Goal: Check status: Check status

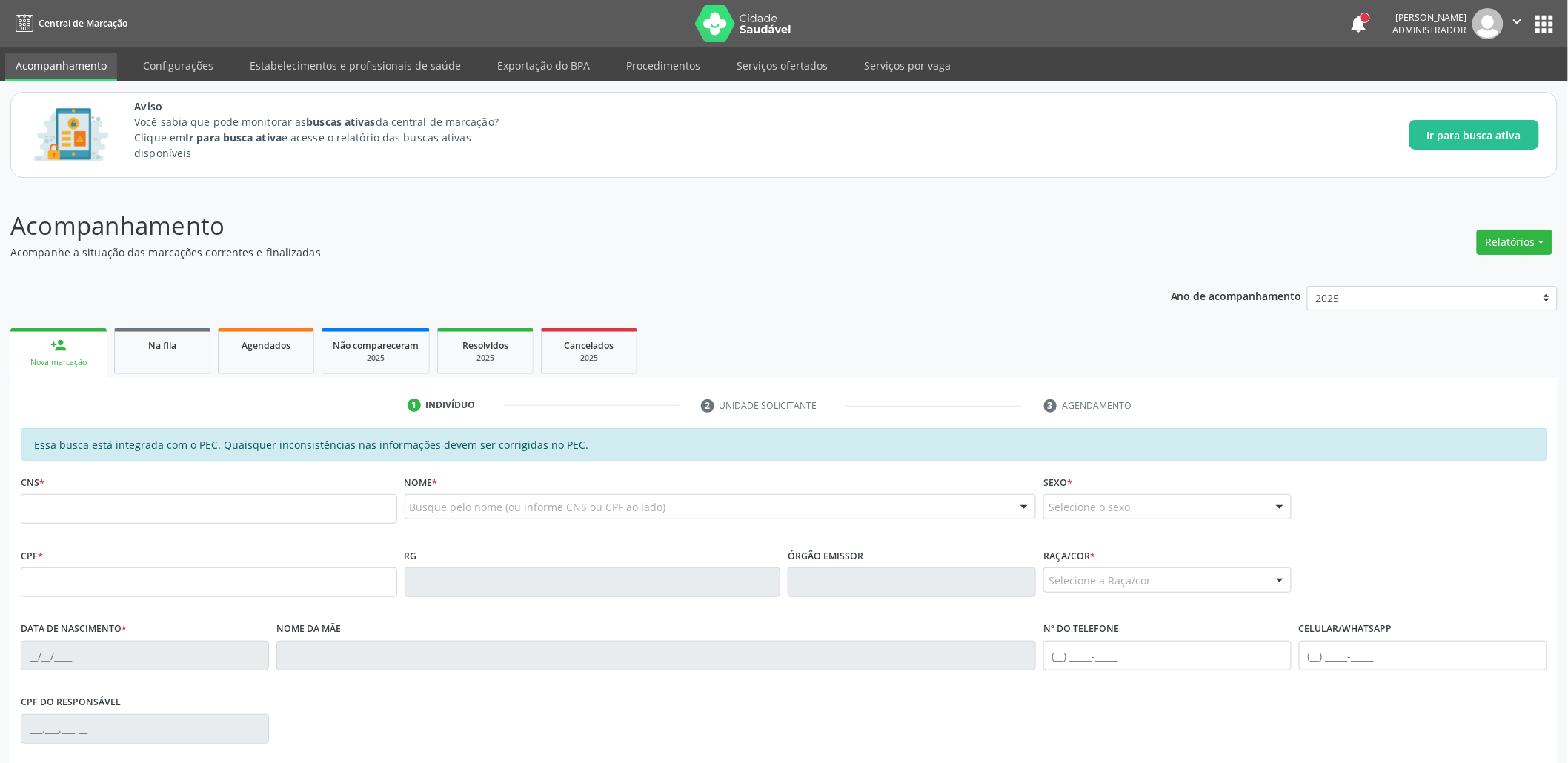
click at [1551, 25] on button "apps" at bounding box center [1545, 23] width 26 height 26
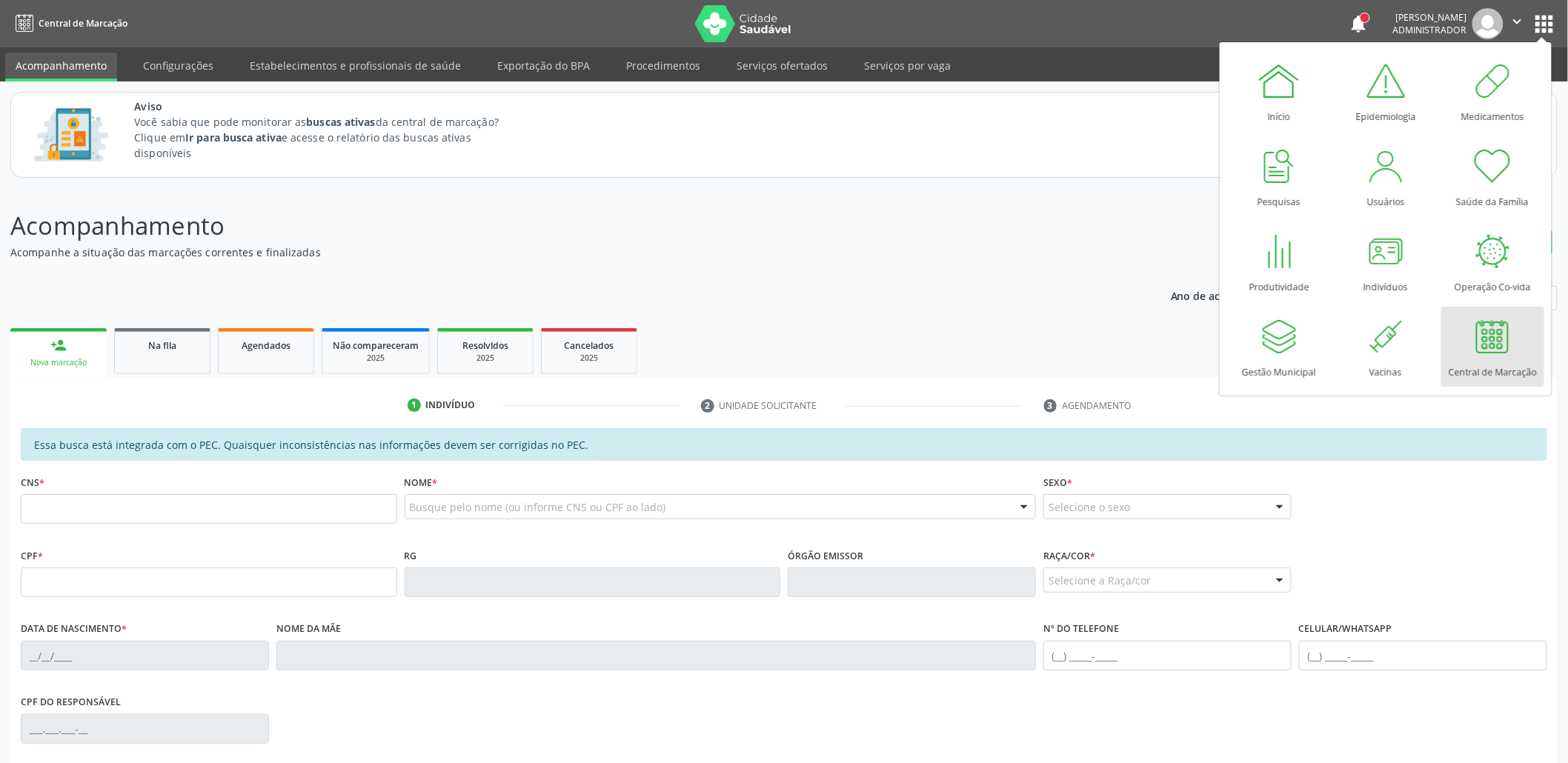
click at [570, 215] on p "Acompanhamento" at bounding box center [552, 225] width 1083 height 37
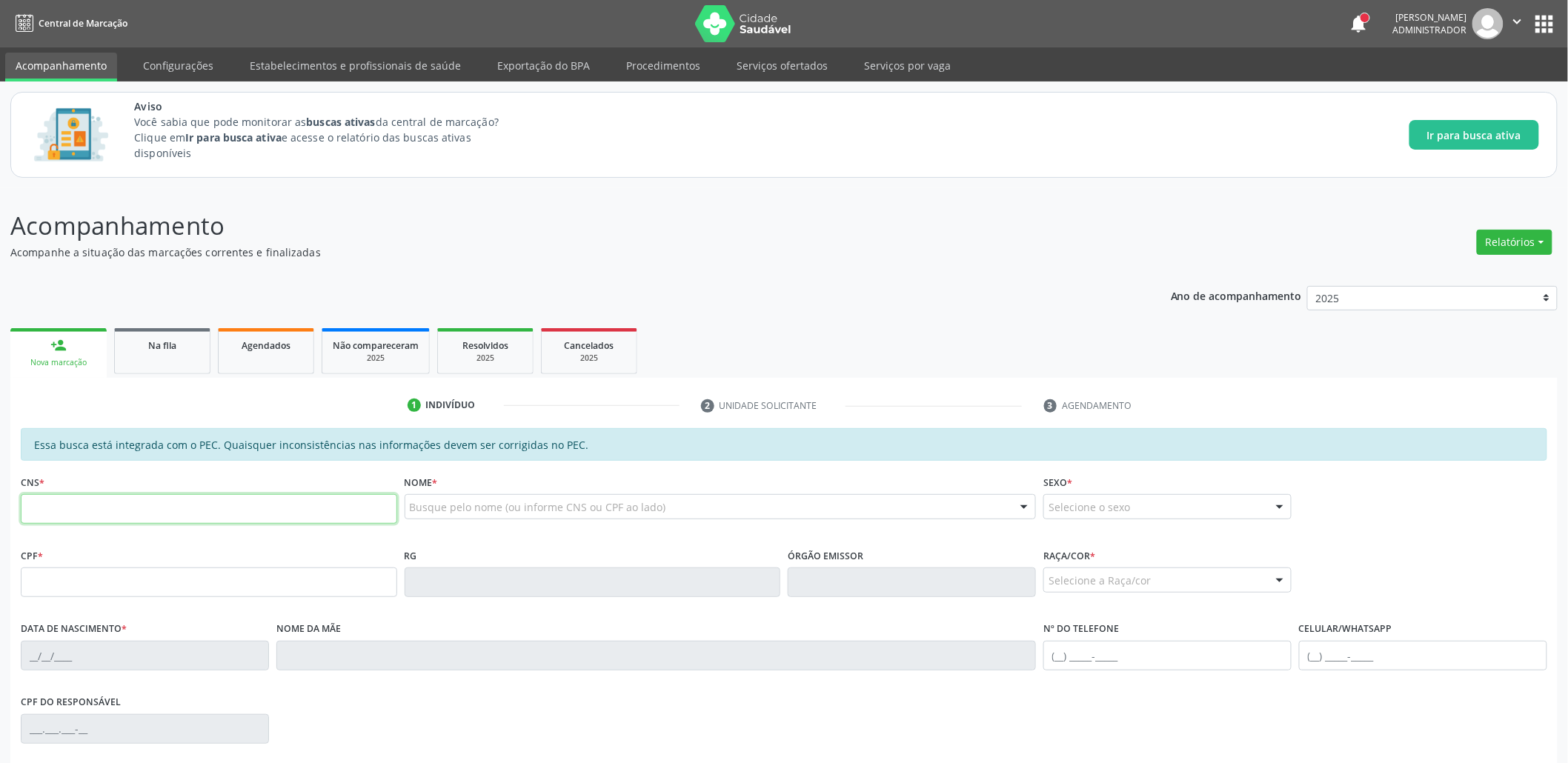
click at [185, 503] on input "text" at bounding box center [208, 509] width 376 height 30
type input "162 1438 2245 0001"
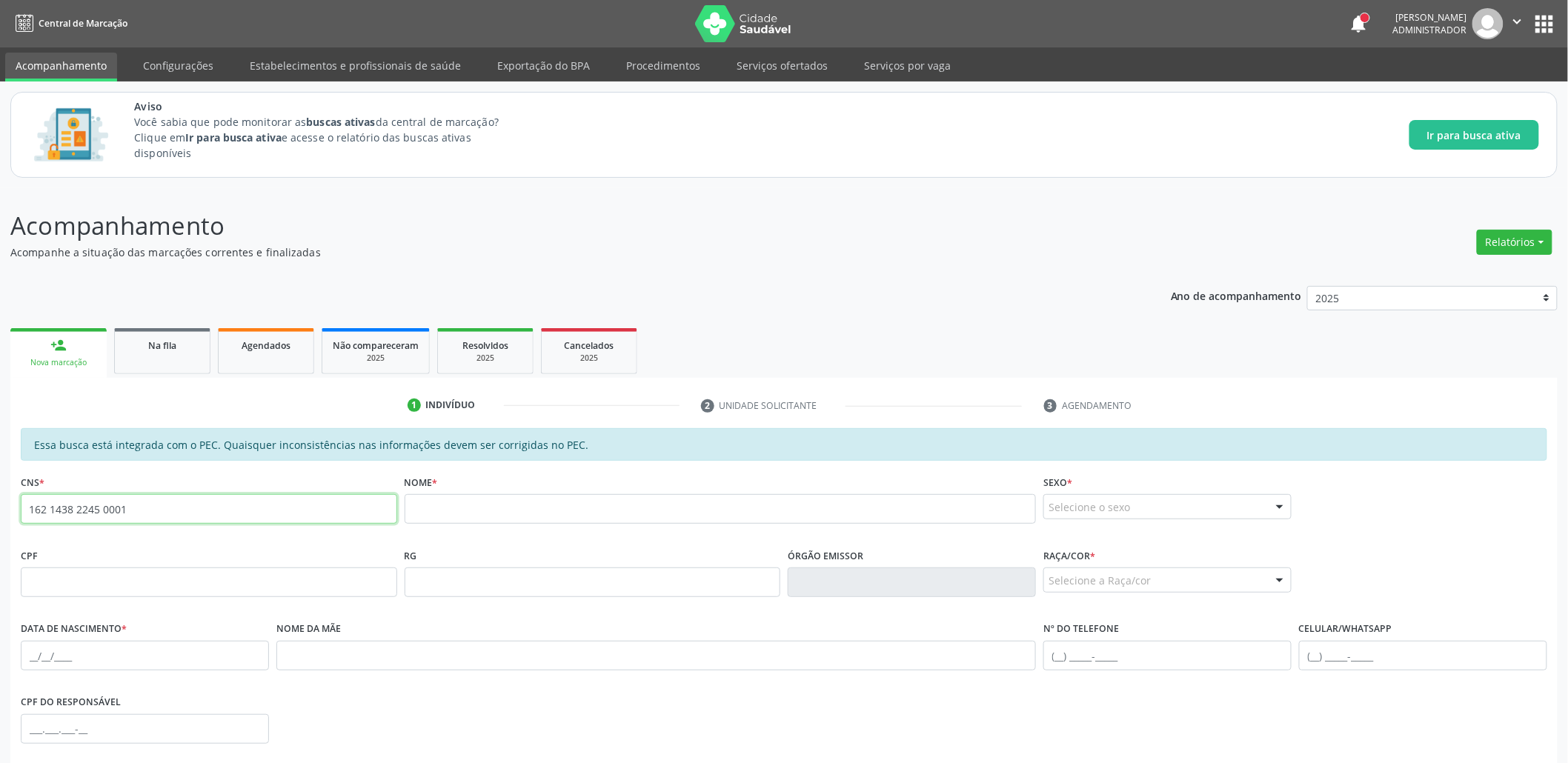
drag, startPoint x: 192, startPoint y: 510, endPoint x: 28, endPoint y: 495, distance: 164.7
click at [28, 495] on input "162 1438 2245 0001" at bounding box center [208, 509] width 376 height 30
click at [814, 266] on div "Acompanhamento Acompanhe a situação das marcações correntes e finalizadas Relat…" at bounding box center [784, 574] width 1547 height 735
click at [141, 497] on input "text" at bounding box center [208, 509] width 376 height 30
click at [177, 583] on input "text" at bounding box center [208, 582] width 376 height 30
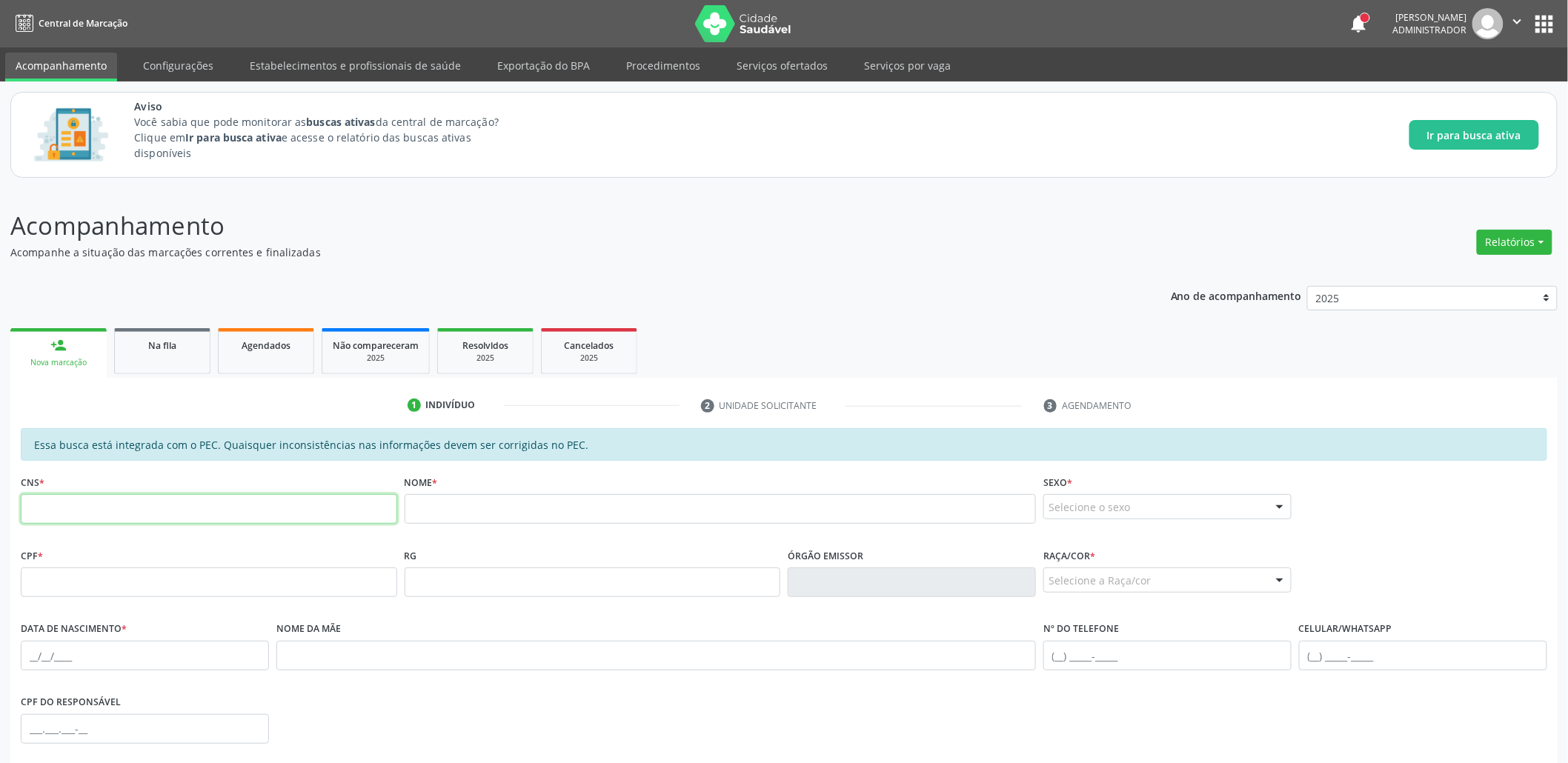
click at [132, 513] on input "text" at bounding box center [208, 509] width 376 height 30
paste input "242 6782 3965 0018"
type input "242 6782 3965 0018"
drag, startPoint x: 169, startPoint y: 507, endPoint x: 0, endPoint y: 465, distance: 174.1
click at [0, 465] on div "Acompanhamento Acompanhe a situação das marcações correntes e finalizadas Relat…" at bounding box center [784, 571] width 1568 height 765
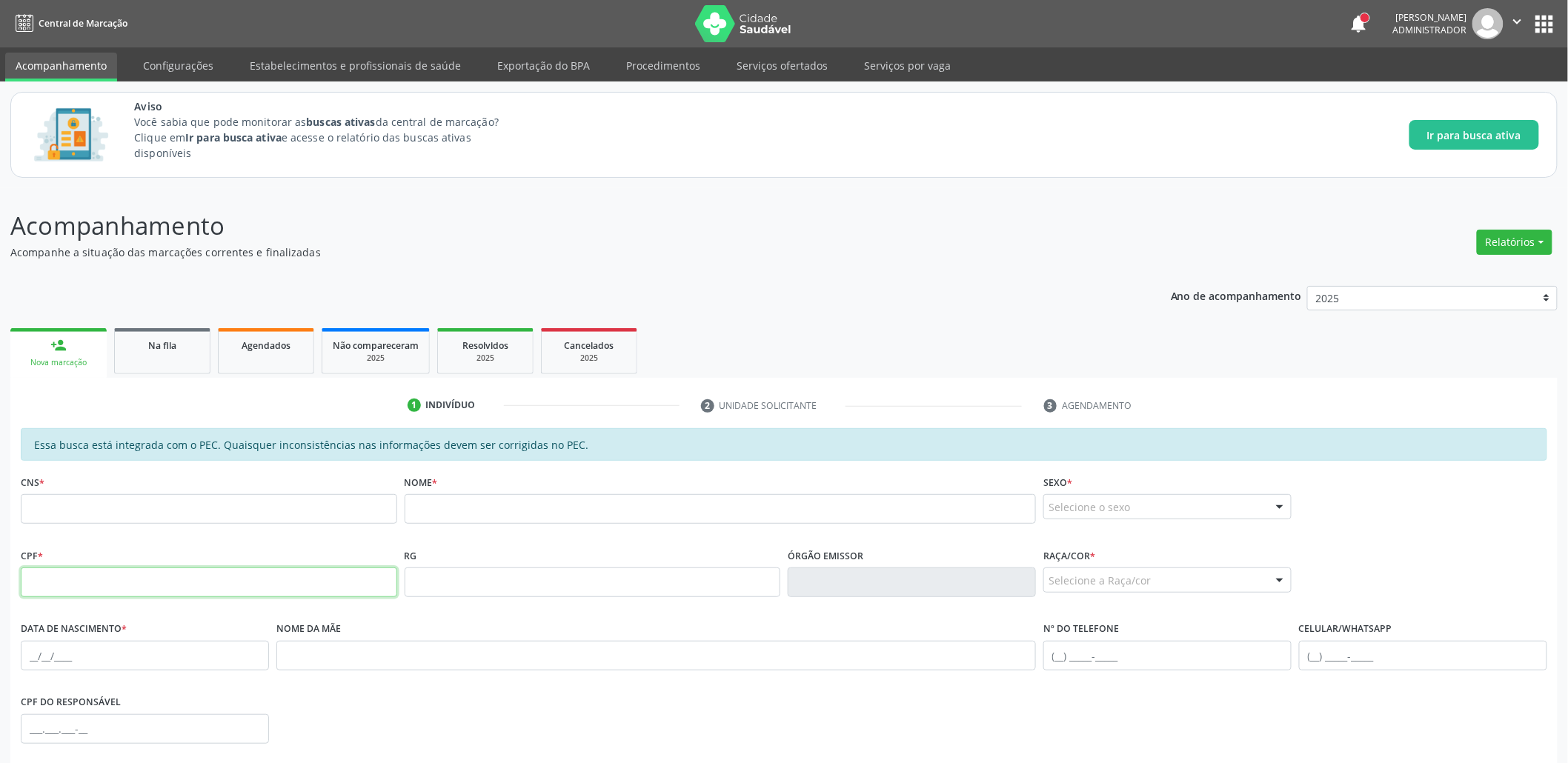
click at [92, 582] on input "text" at bounding box center [208, 582] width 376 height 30
paste input "310.436.612-80"
type input "310.436.612-80"
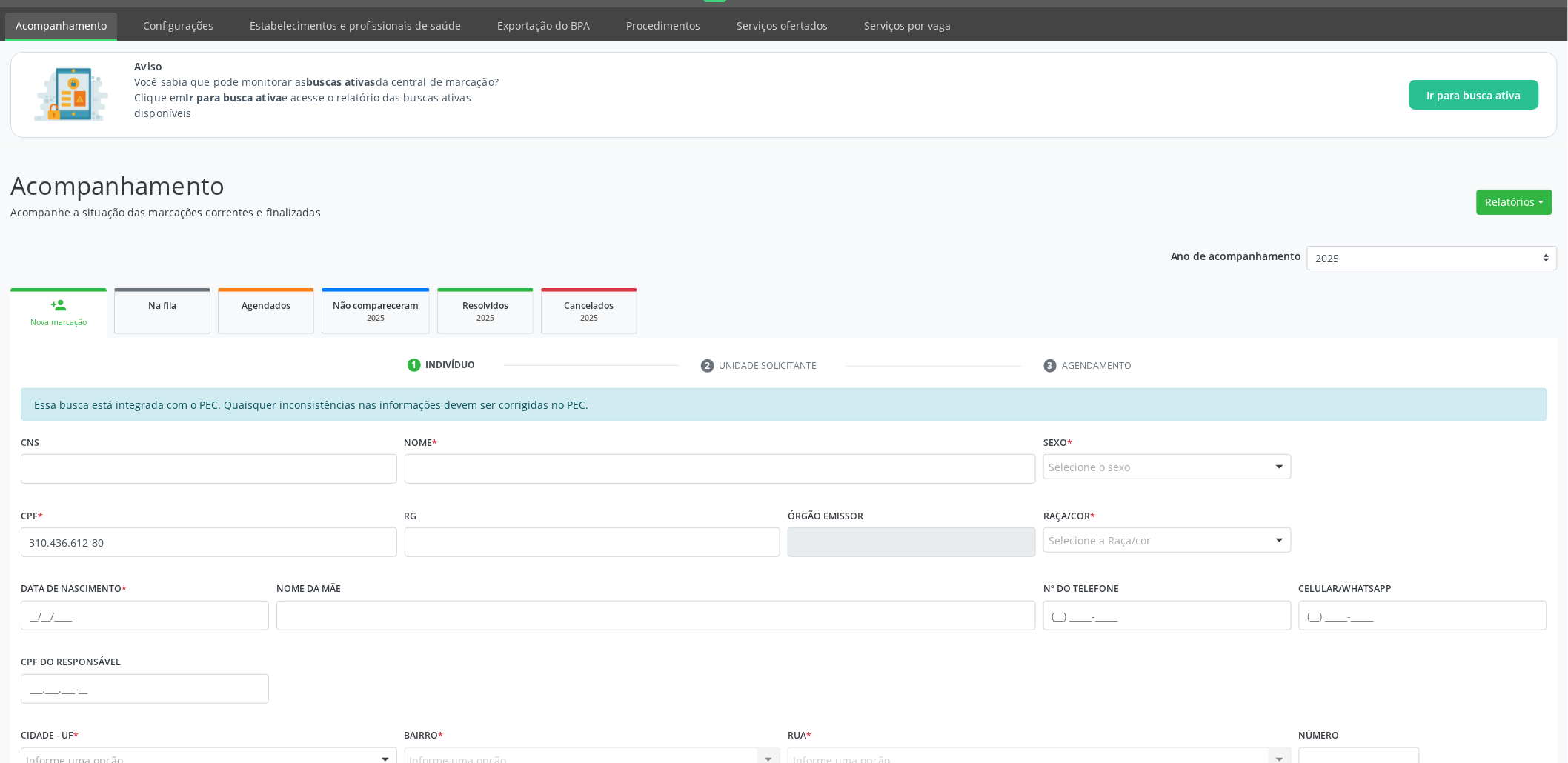
scroll to position [28, 0]
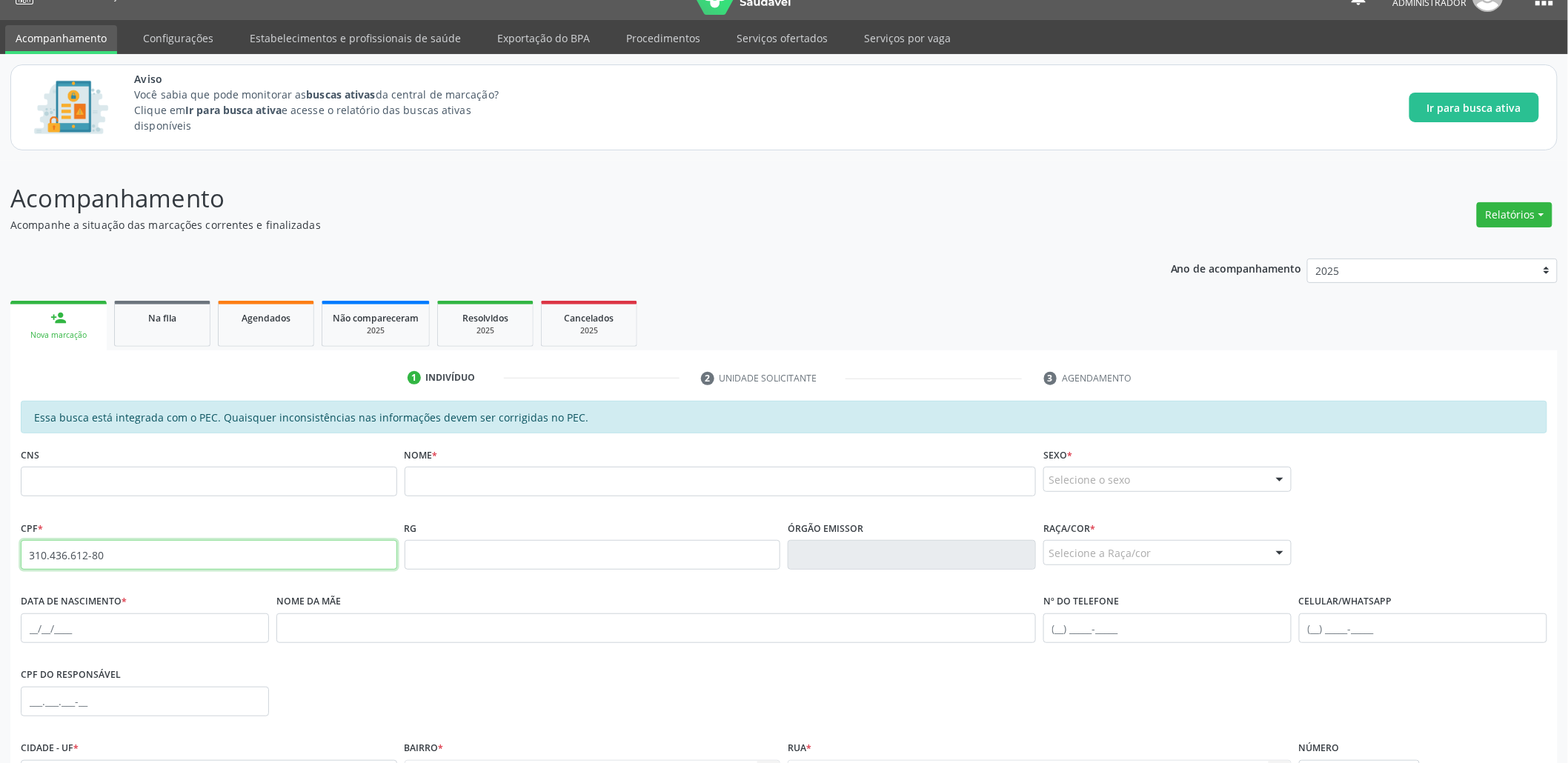
drag, startPoint x: 133, startPoint y: 551, endPoint x: 0, endPoint y: 535, distance: 134.0
click at [0, 535] on div "Acompanhamento Acompanhe a situação das marcações correntes e finalizadas Relat…" at bounding box center [784, 543] width 1568 height 765
click at [198, 469] on input "text" at bounding box center [208, 481] width 376 height 30
paste input "703 2026 7501 1999"
type input "703 2026 7501 1999"
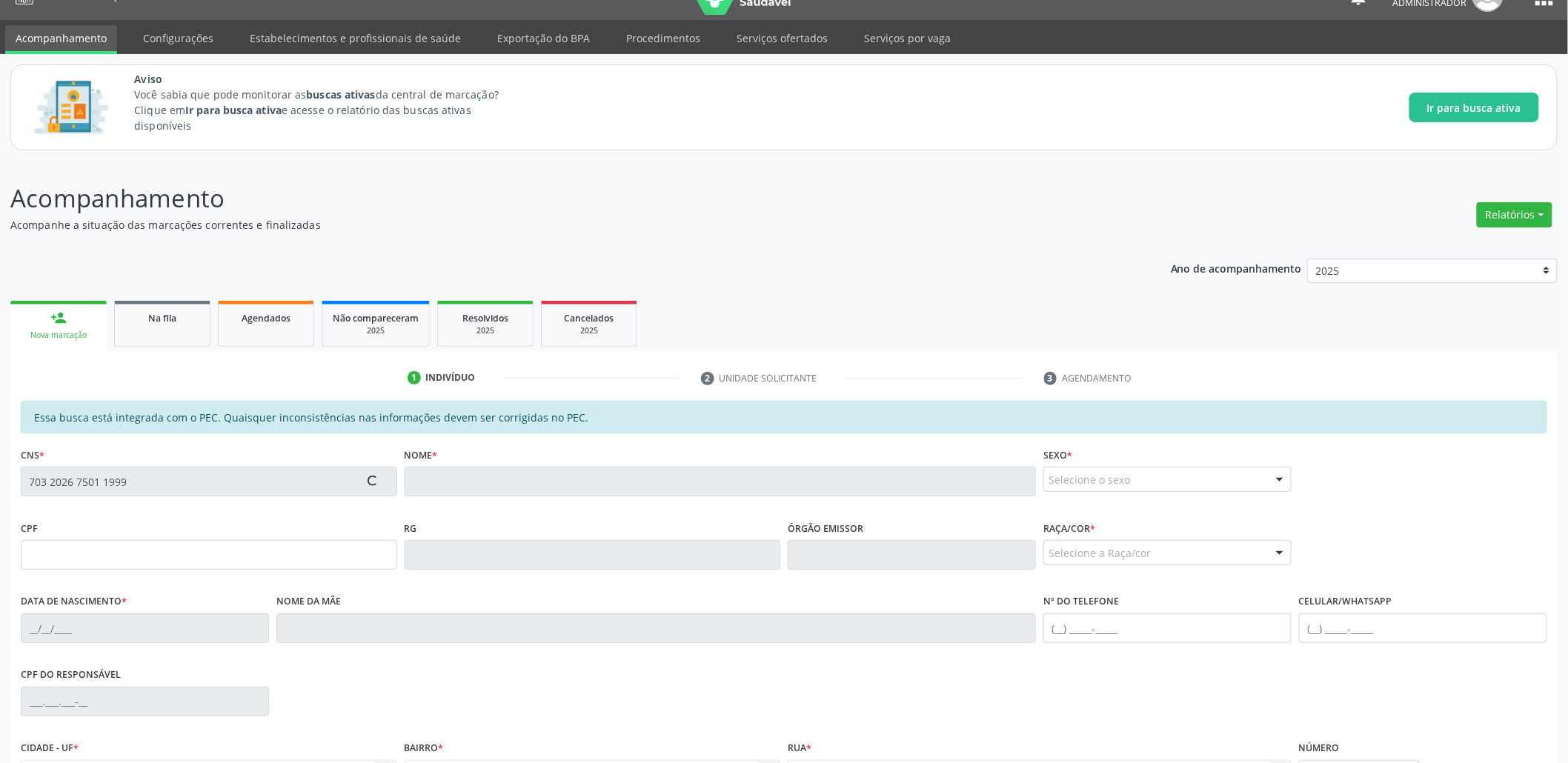
type input "117.260.714-13"
type input "29/04/2004"
type input "Maria Andrea dos Santos"
type input "(82) 99364-2415"
type input "S/N"
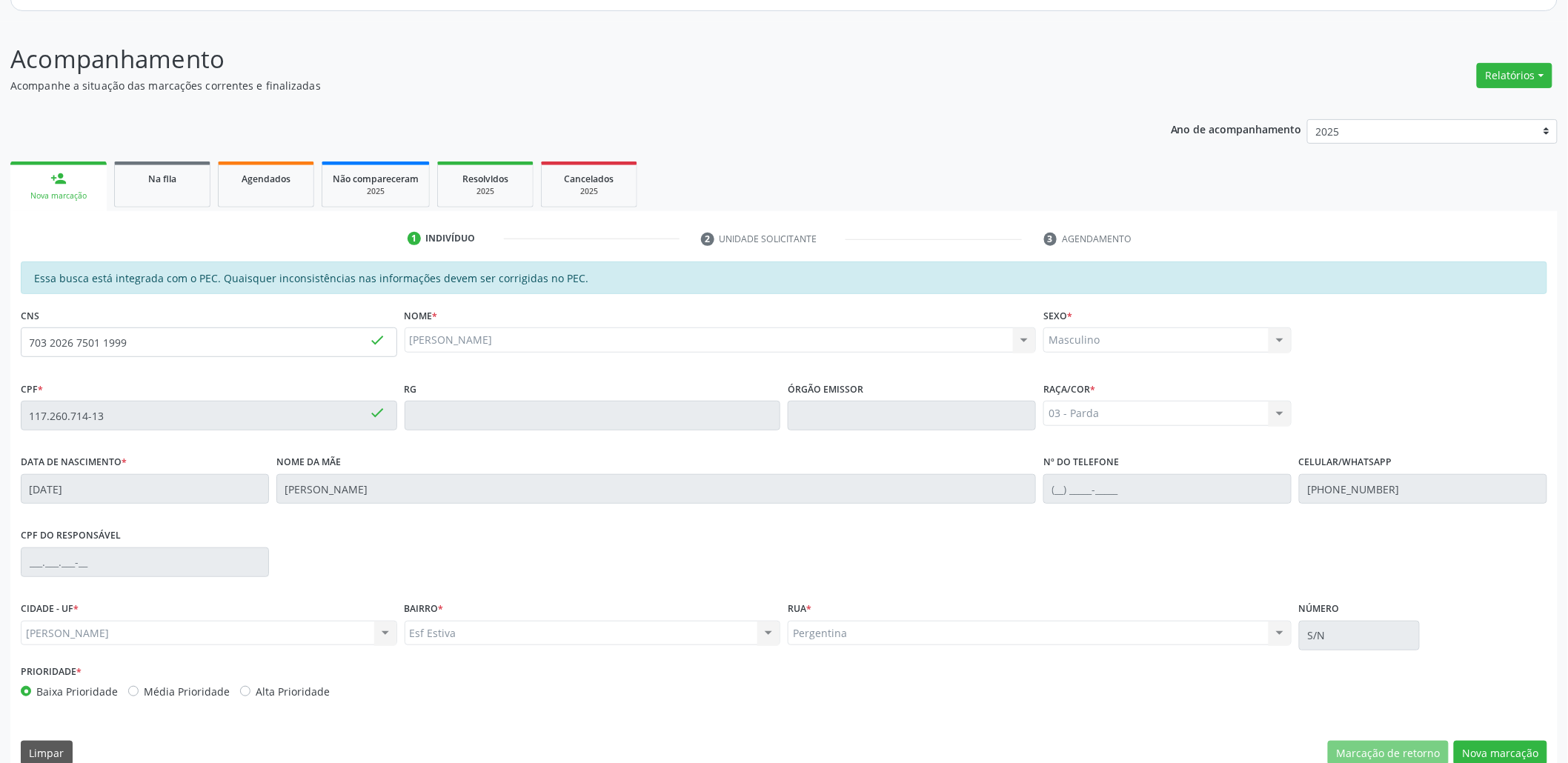
scroll to position [189, 0]
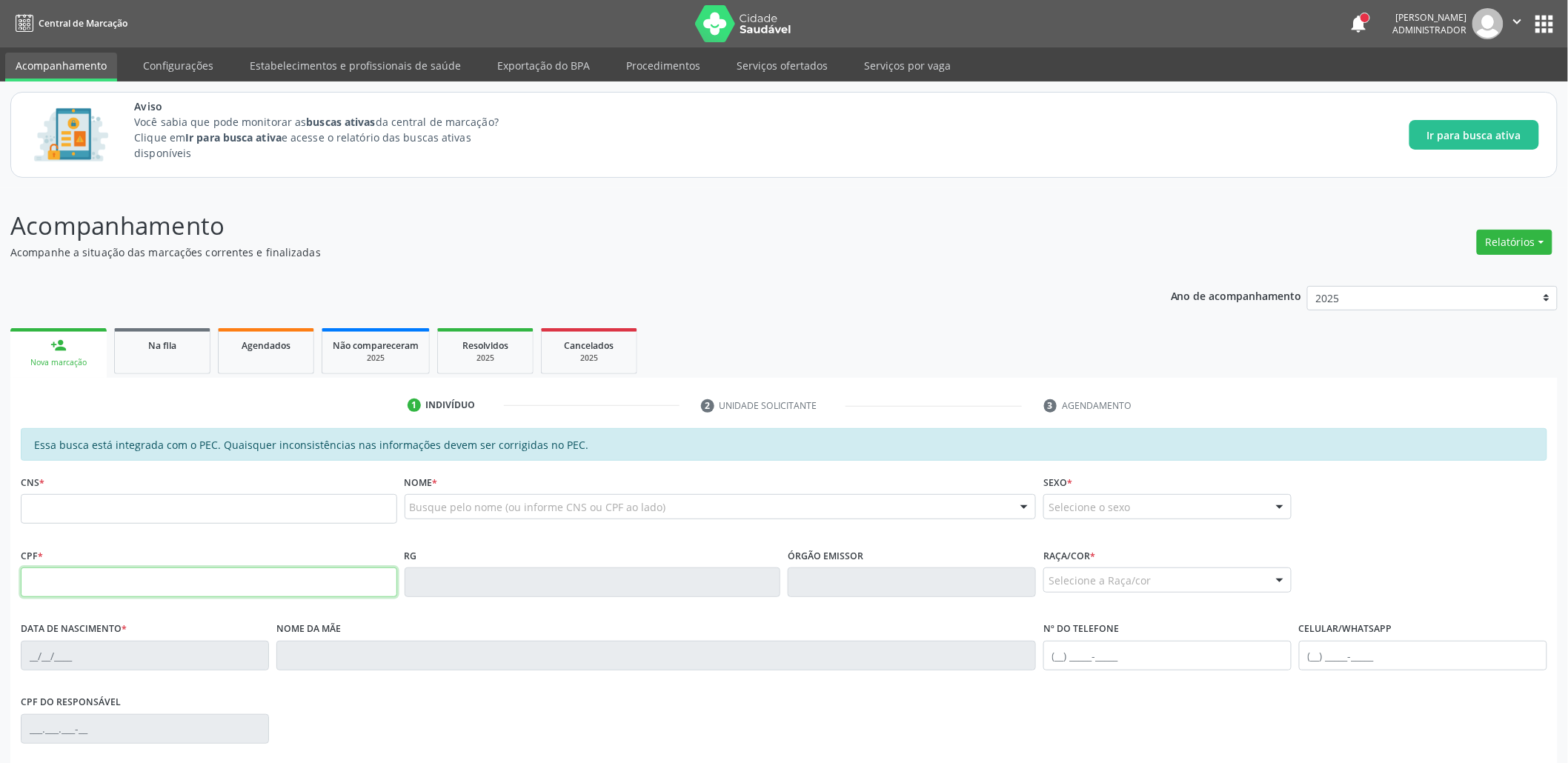
click at [101, 567] on input "text" at bounding box center [208, 582] width 376 height 30
paste input "083.824.744-03"
type input "083.824.744-03"
type input "700 0025 1327 9403"
type input "[DATE]"
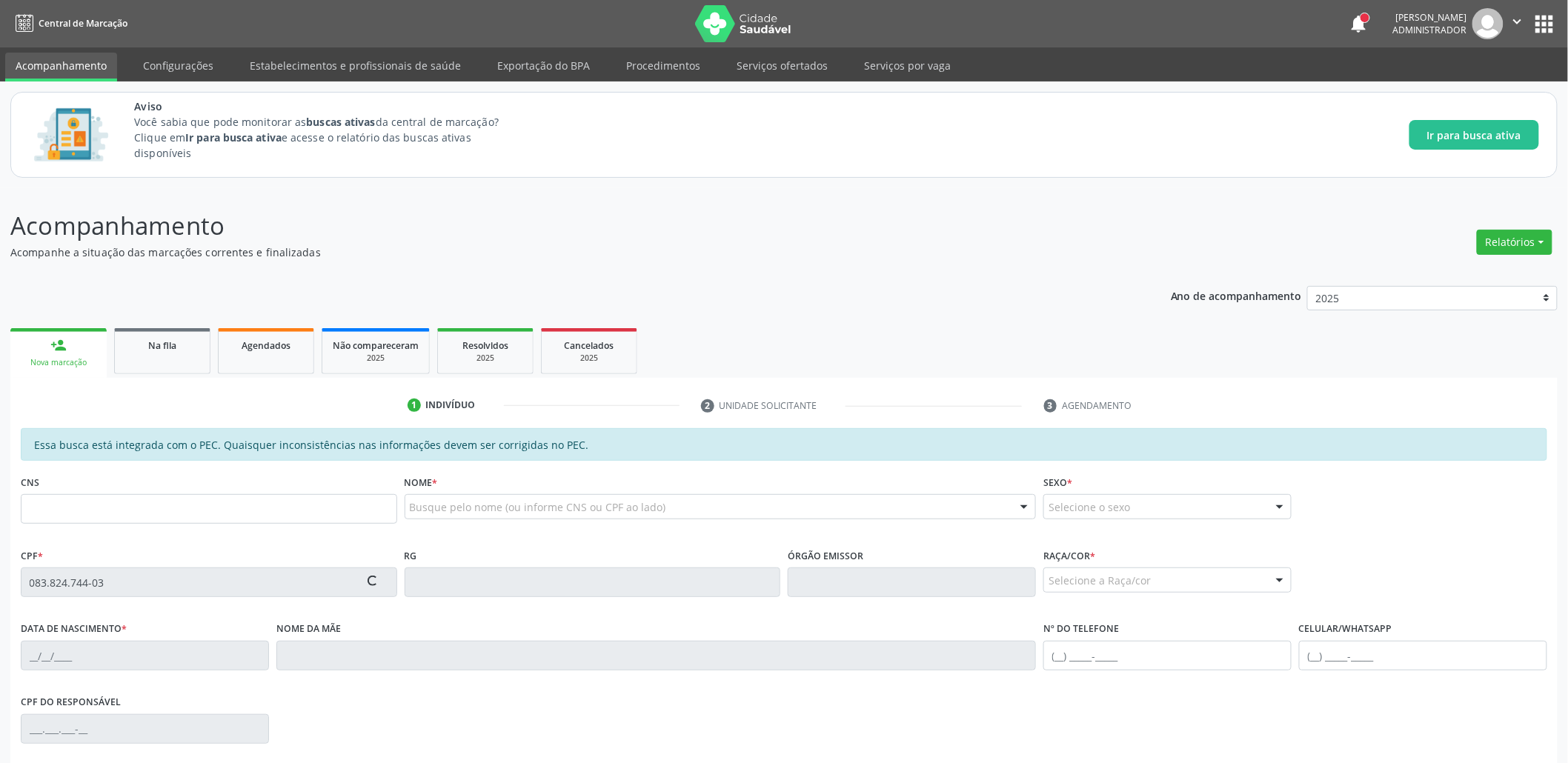
type input "[PERSON_NAME]"
type input "[PHONE_NUMBER]"
type input "S/N"
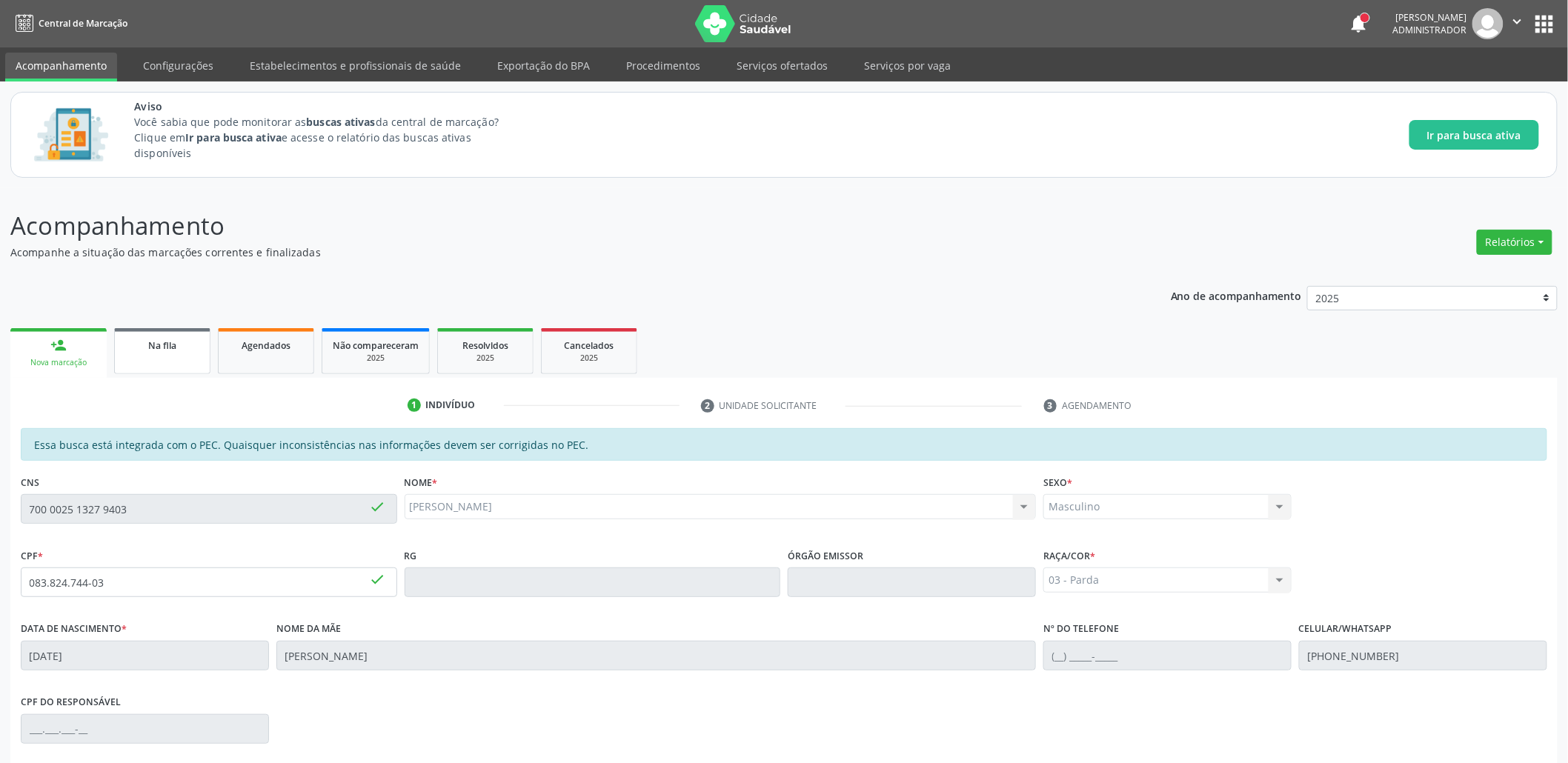
click at [168, 348] on span "Na fila" at bounding box center [162, 346] width 28 height 13
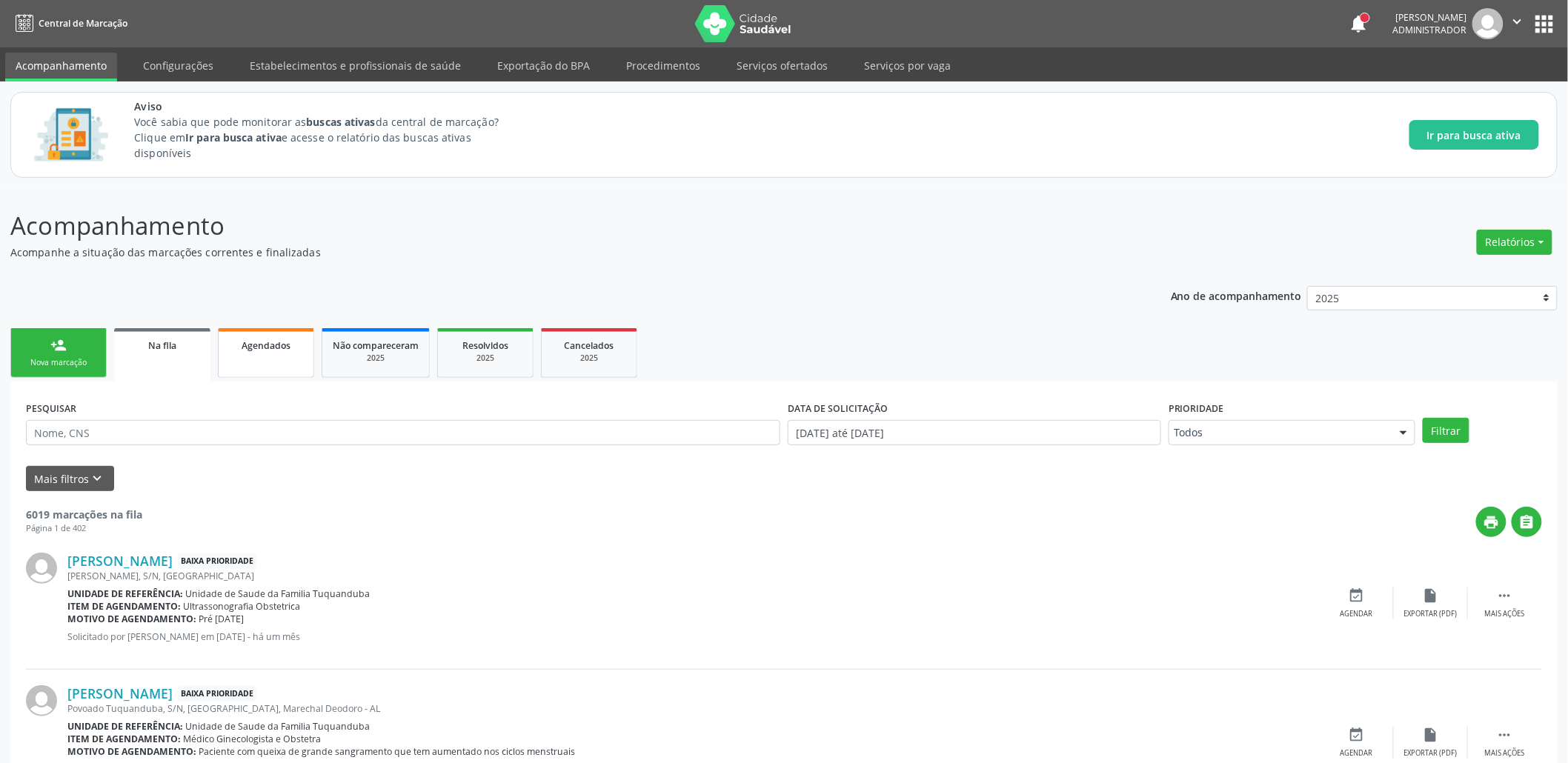
click at [283, 346] on span "Agendados" at bounding box center [266, 346] width 48 height 13
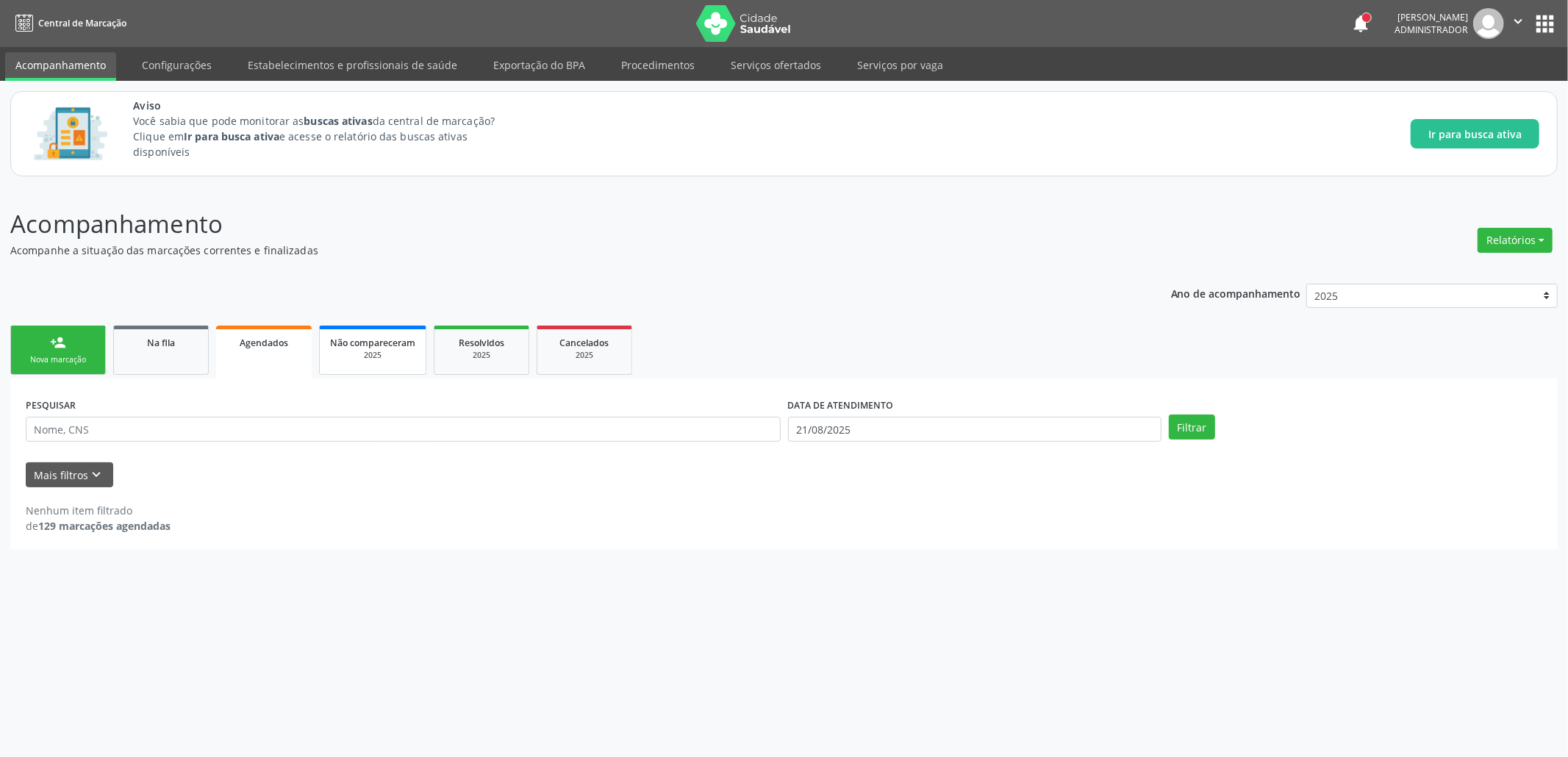
drag, startPoint x: 371, startPoint y: 354, endPoint x: 362, endPoint y: 350, distance: 9.8
click at [370, 354] on div "2025" at bounding box center [373, 355] width 85 height 11
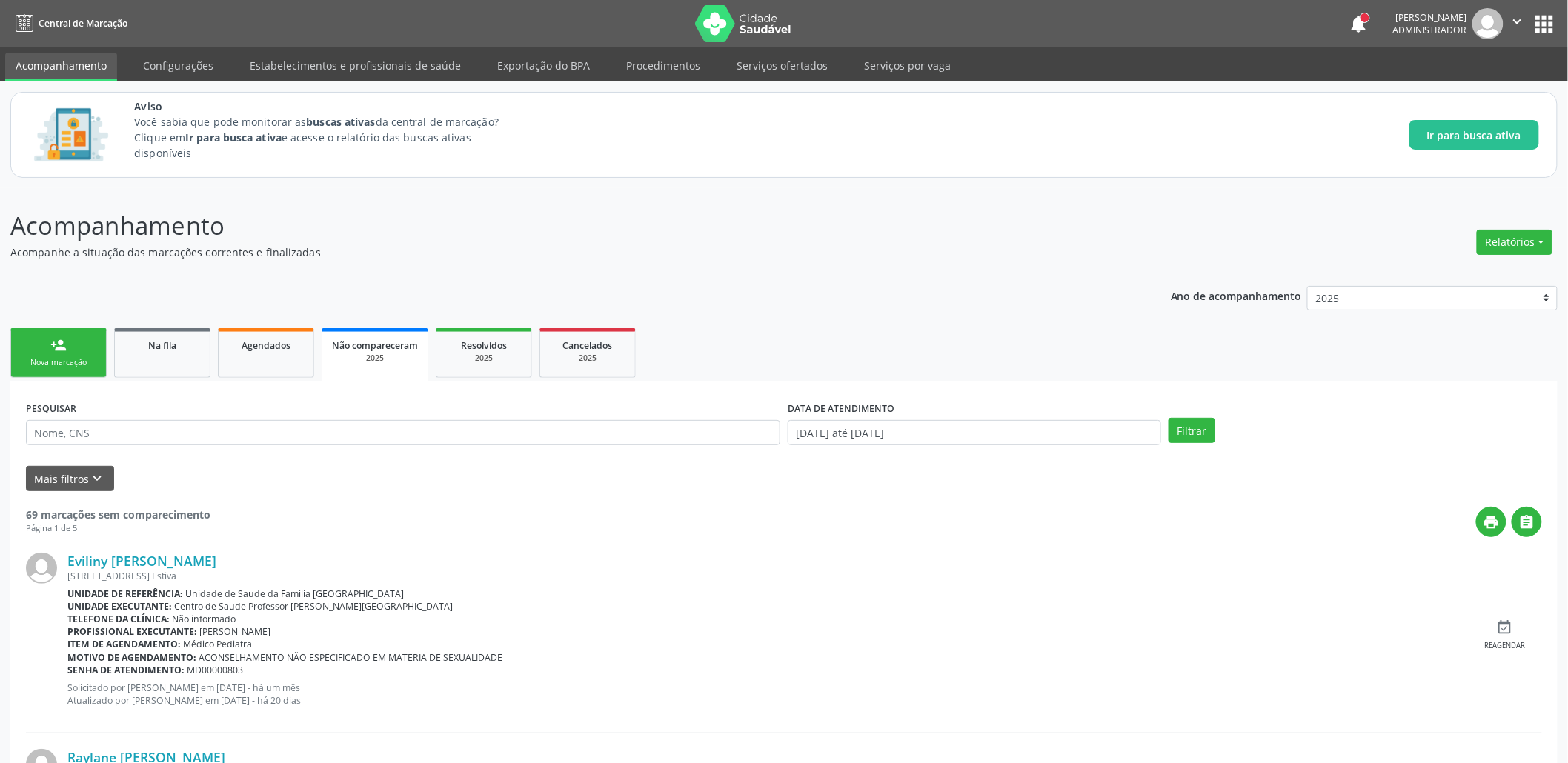
click at [497, 351] on div "Resolvidos" at bounding box center [484, 345] width 74 height 15
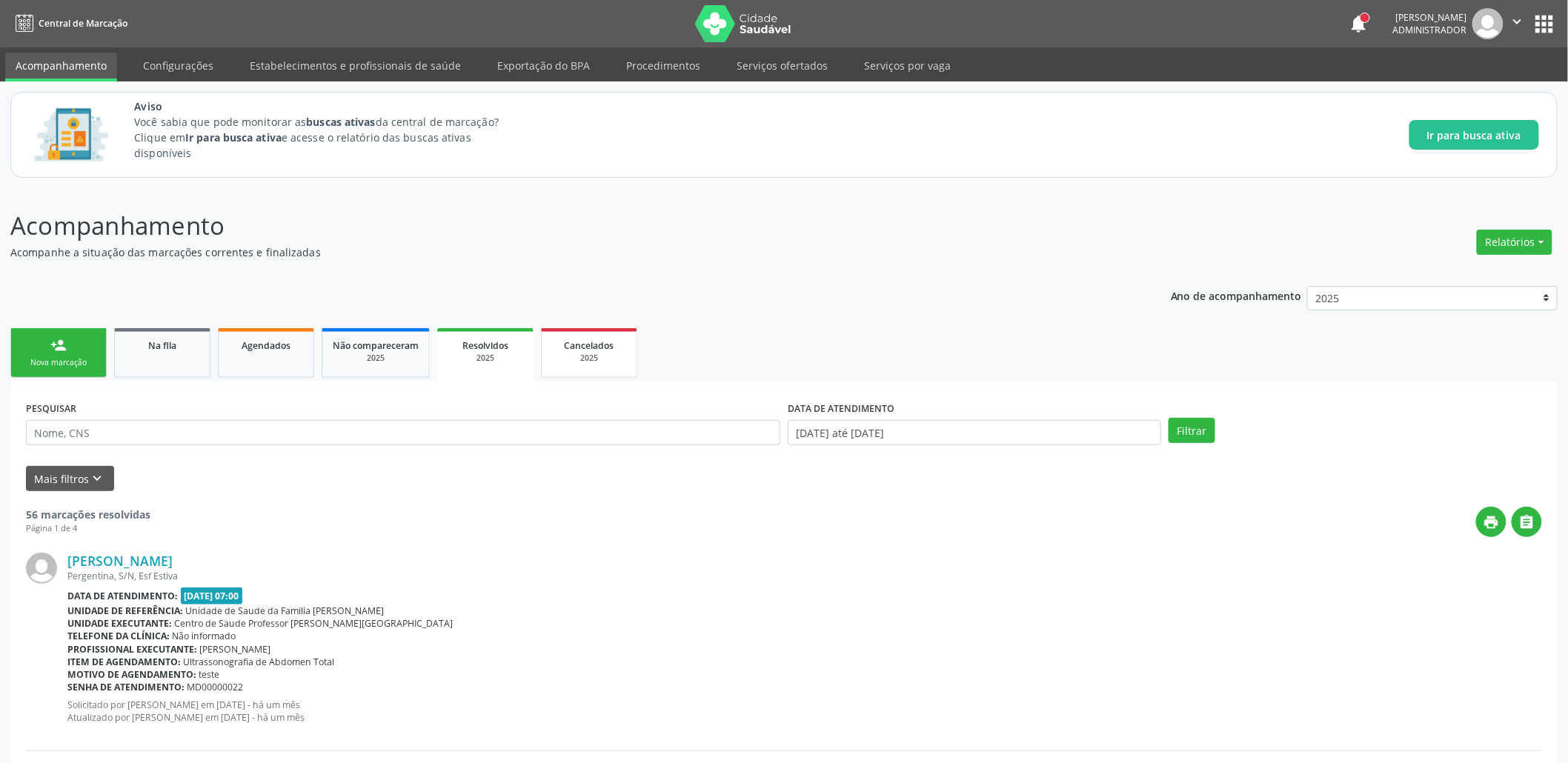
click at [607, 339] on span "Cancelados" at bounding box center [589, 346] width 49 height 13
